Goal: Use online tool/utility: Utilize a website feature to perform a specific function

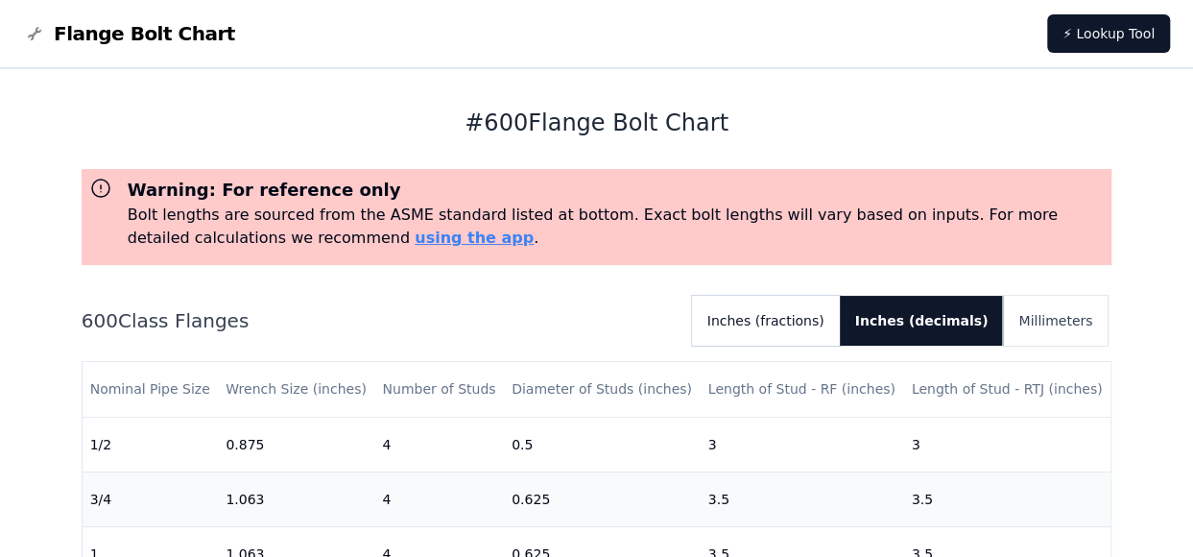
click at [825, 328] on button "Inches (fractions)" at bounding box center [766, 321] width 148 height 50
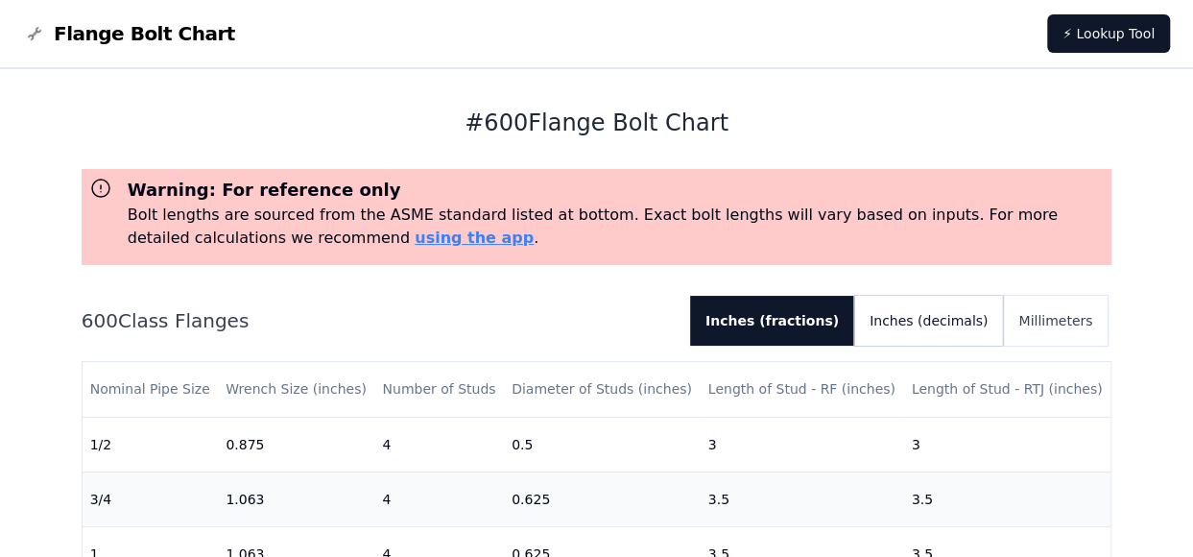
click at [914, 323] on button "Inches (decimals)" at bounding box center [928, 321] width 149 height 50
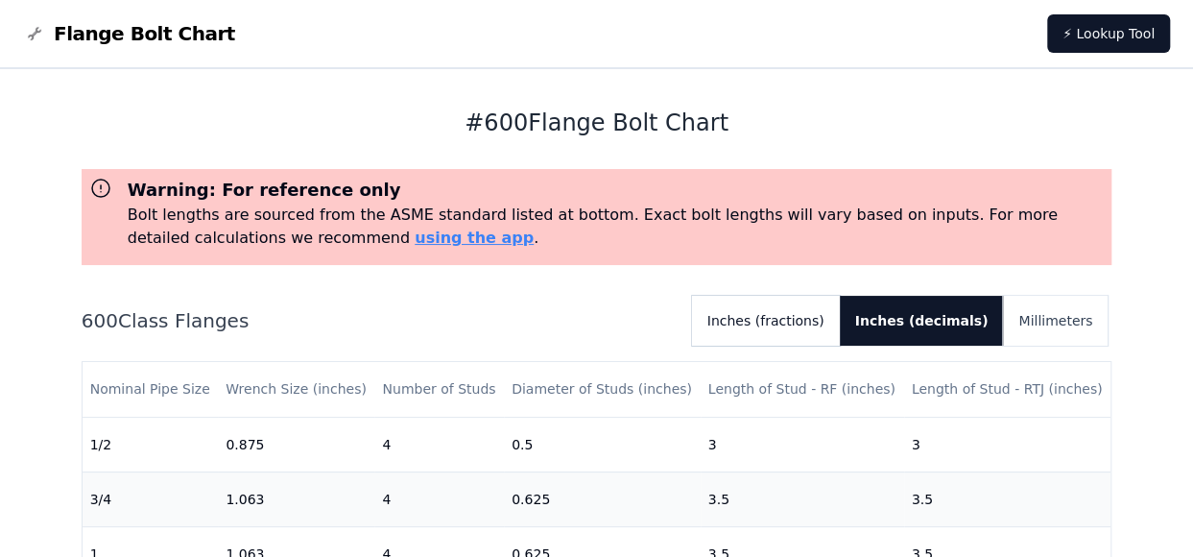
click at [779, 313] on button "Inches (fractions)" at bounding box center [766, 321] width 148 height 50
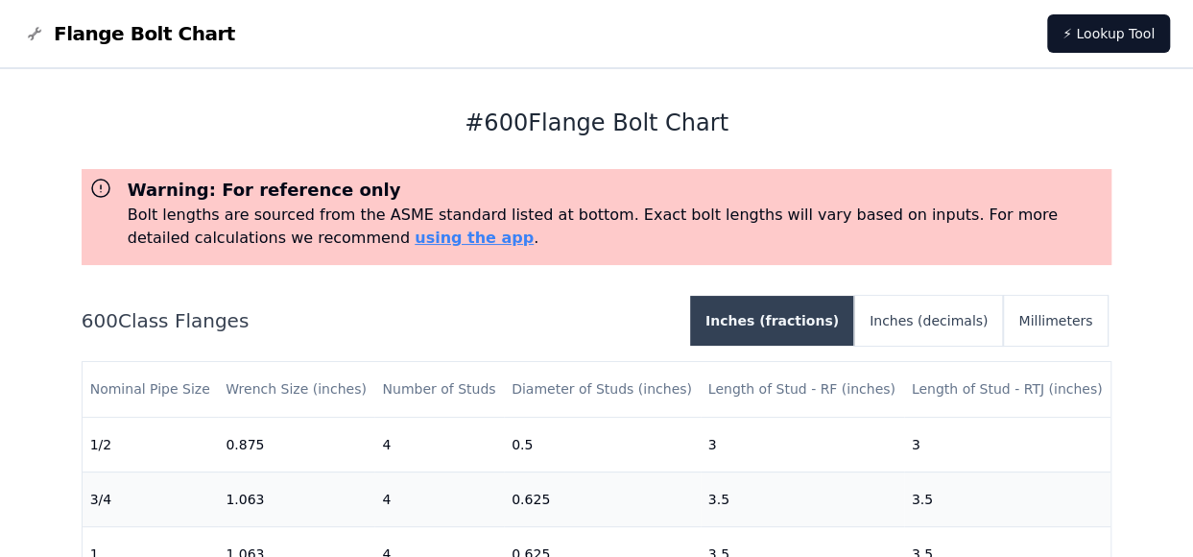
click at [768, 318] on button "Inches (fractions)" at bounding box center [772, 321] width 164 height 50
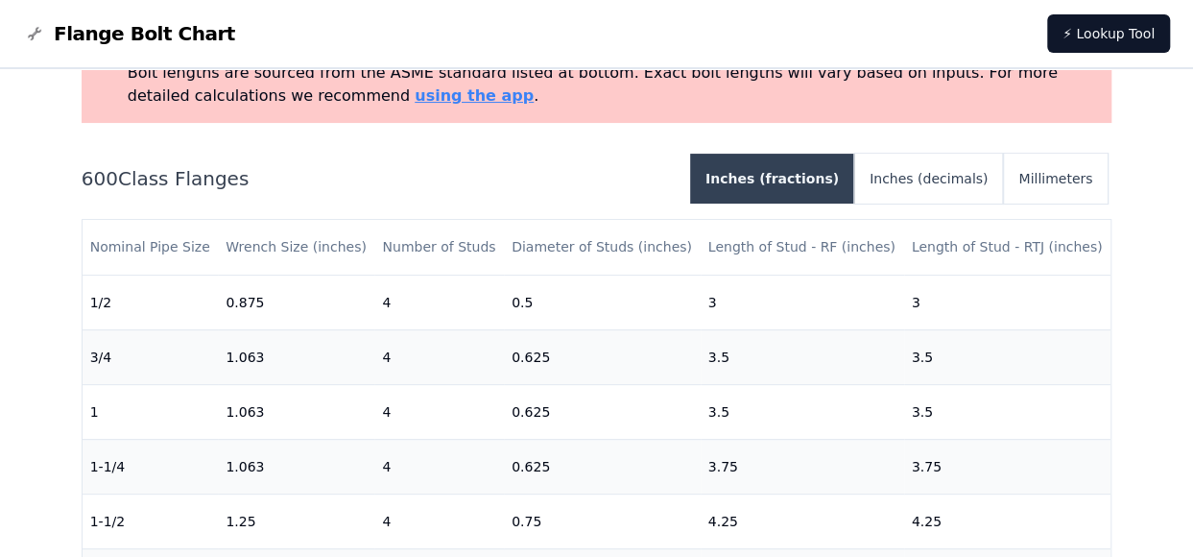
scroll to position [113, 0]
